Goal: Transaction & Acquisition: Purchase product/service

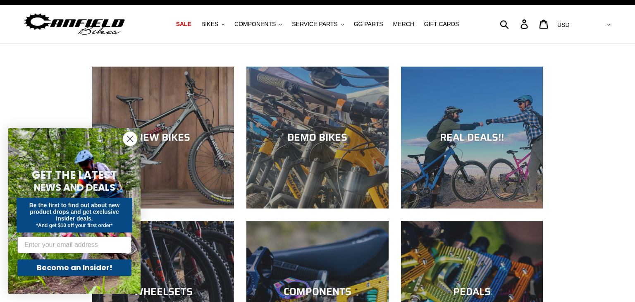
scroll to position [16, 0]
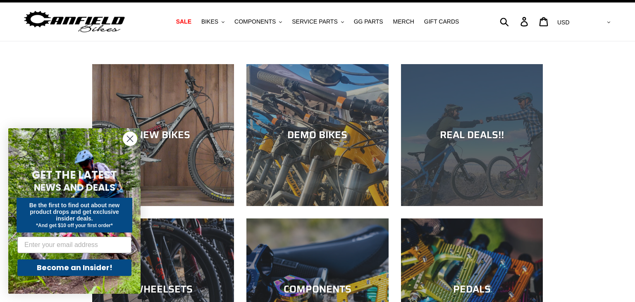
click at [510, 206] on div "REAL DEALS!!" at bounding box center [472, 206] width 142 height 0
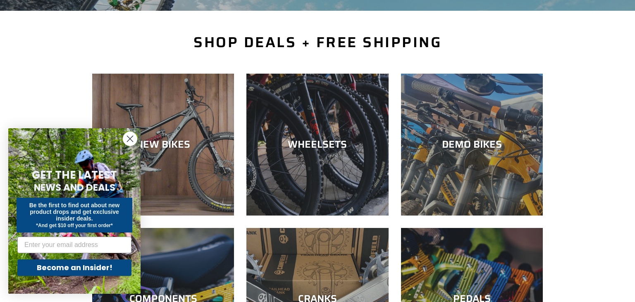
scroll to position [172, 0]
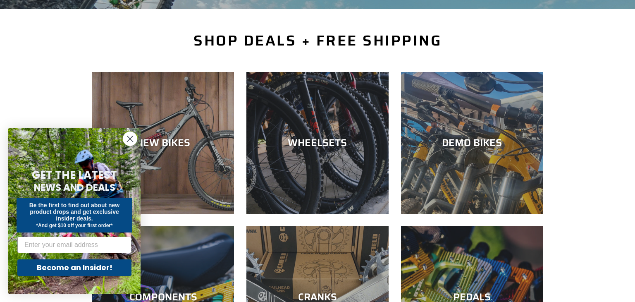
click at [129, 134] on circle "Close dialog" at bounding box center [130, 139] width 14 height 14
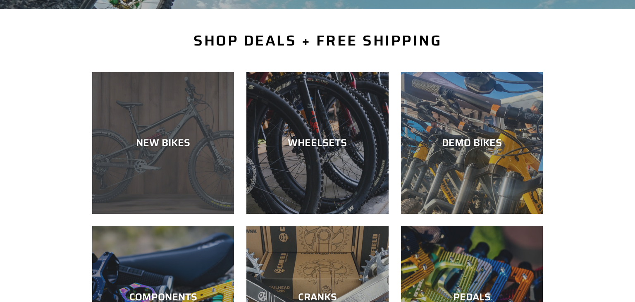
click at [129, 214] on div "NEW BIKES" at bounding box center [163, 214] width 142 height 0
click at [130, 214] on div "NEW BIKES" at bounding box center [163, 214] width 142 height 0
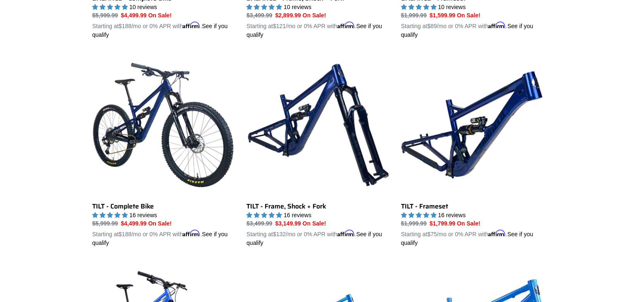
scroll to position [1020, 0]
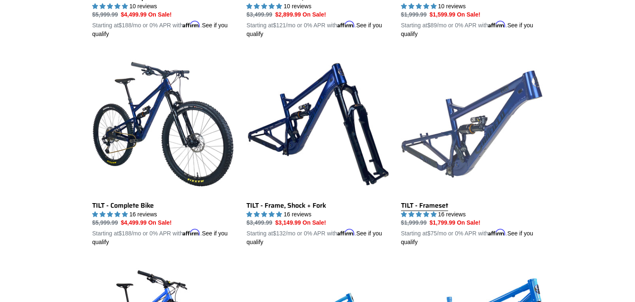
click at [487, 132] on link "TILT - Frameset" at bounding box center [472, 149] width 142 height 193
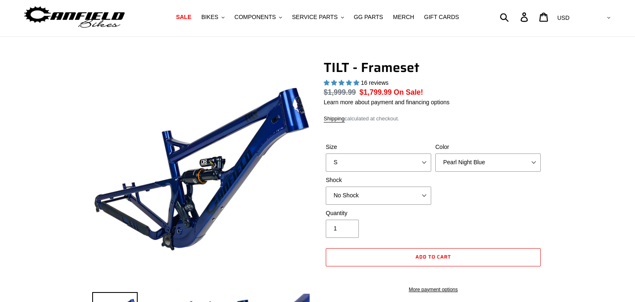
select select "highest-rating"
select select "L"
click at [326, 153] on select "S M L XL" at bounding box center [378, 162] width 105 height 18
click at [539, 162] on select "Pearl Night Blue Stealth Silver" at bounding box center [487, 162] width 105 height 18
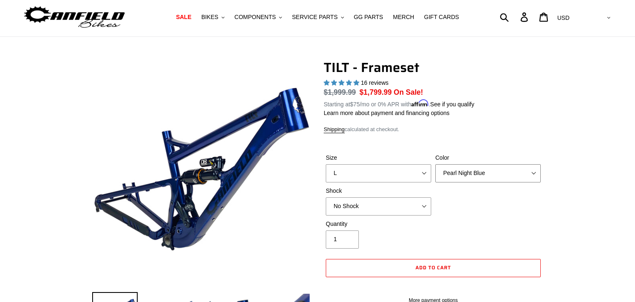
click at [435, 164] on select "Pearl Night Blue Stealth Silver" at bounding box center [487, 173] width 105 height 18
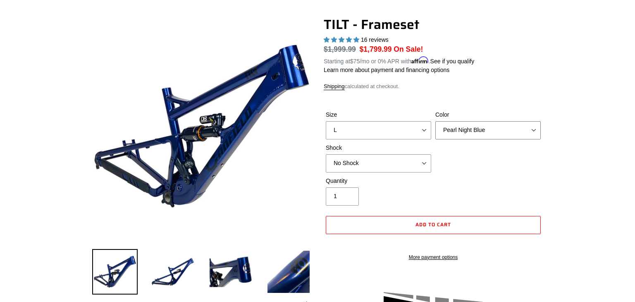
scroll to position [64, 0]
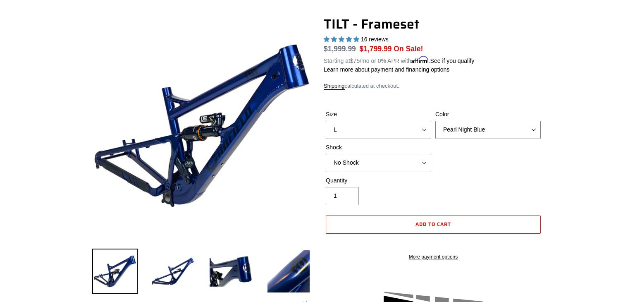
click at [529, 138] on select "Pearl Night Blue Stealth Silver" at bounding box center [487, 130] width 105 height 18
select select "Stealth Silver"
click at [435, 121] on select "Pearl Night Blue Stealth Silver" at bounding box center [487, 130] width 105 height 18
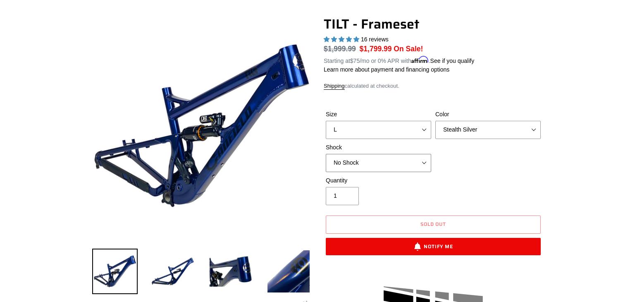
click at [408, 171] on select "No Shock Cane Creek DB Kitsuma Air RockShox Deluxe Ultimate Fox FLOAT X EXT Sto…" at bounding box center [378, 163] width 105 height 18
select select "Fox FLOAT X"
click at [326, 154] on select "No Shock Cane Creek DB Kitsuma Air RockShox Deluxe Ultimate Fox FLOAT X EXT Sto…" at bounding box center [378, 163] width 105 height 18
click at [533, 133] on select "Pearl Night Blue Stealth Silver" at bounding box center [487, 130] width 105 height 18
select select "Pearl Night Blue"
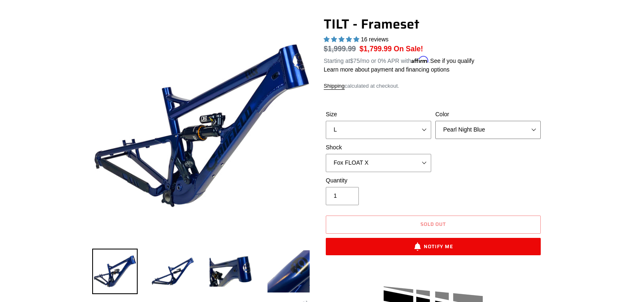
click at [435, 121] on select "Pearl Night Blue Stealth Silver" at bounding box center [487, 130] width 105 height 18
